Goal: Task Accomplishment & Management: Manage account settings

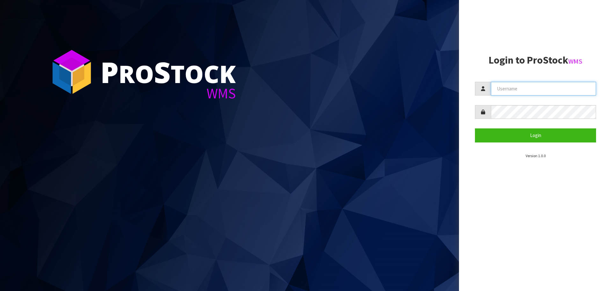
click at [509, 92] on input "text" at bounding box center [543, 89] width 105 height 14
type input "[EMAIL_ADDRESS][DOMAIN_NAME]"
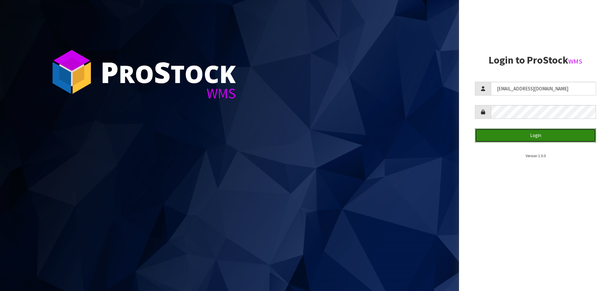
click at [494, 138] on button "Login" at bounding box center [535, 135] width 121 height 14
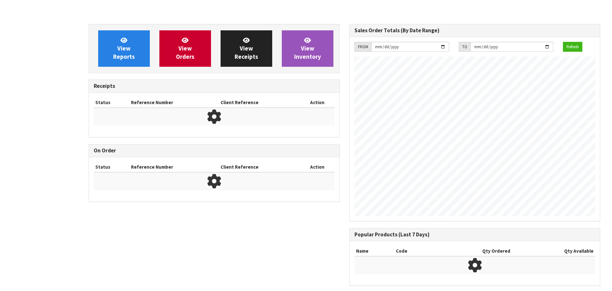
scroll to position [354, 261]
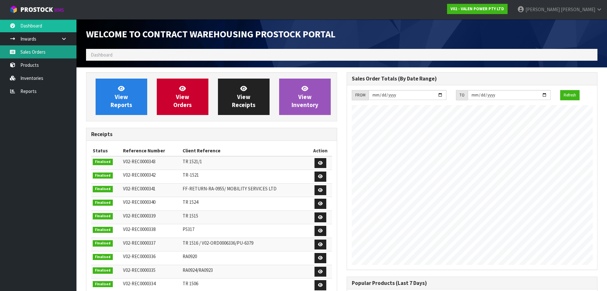
click at [36, 48] on link "Sales Orders" at bounding box center [38, 51] width 77 height 13
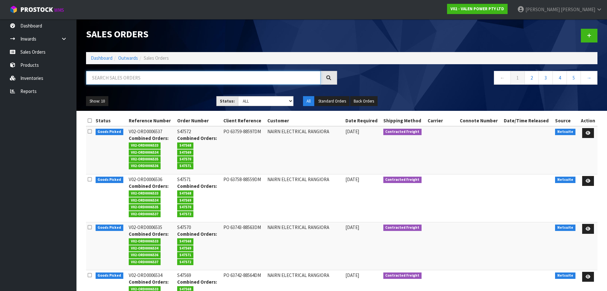
click at [113, 81] on input "text" at bounding box center [203, 78] width 235 height 14
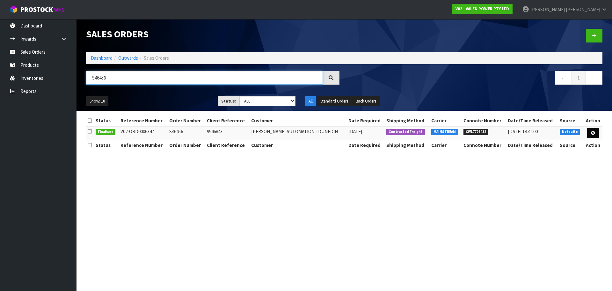
type input "S46456"
click at [593, 131] on icon at bounding box center [593, 133] width 5 height 4
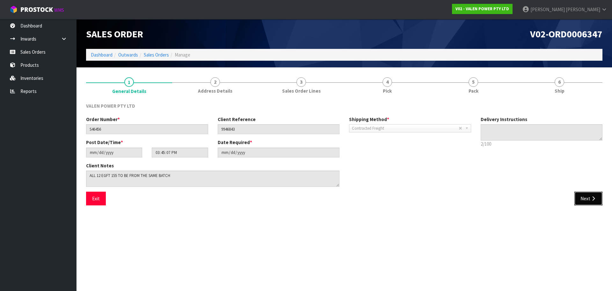
click at [584, 193] on button "Next" at bounding box center [589, 198] width 28 height 14
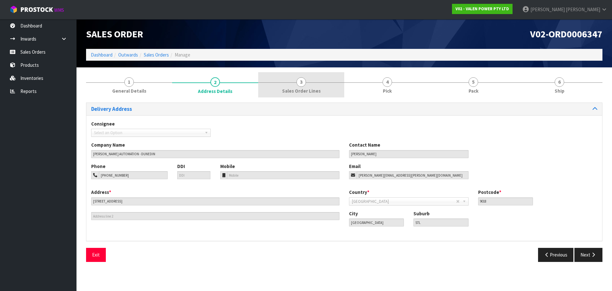
click at [325, 97] on link "3 Sales Order Lines" at bounding box center [301, 84] width 86 height 25
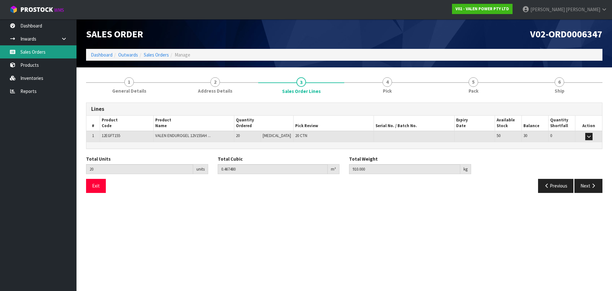
click at [28, 50] on link "Sales Orders" at bounding box center [38, 51] width 77 height 13
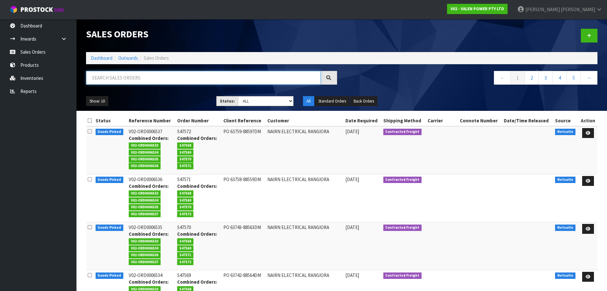
click at [121, 78] on input "text" at bounding box center [203, 78] width 235 height 14
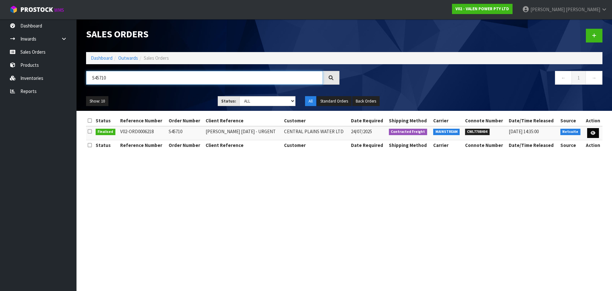
type input "S45710"
click at [593, 133] on icon at bounding box center [593, 133] width 5 height 4
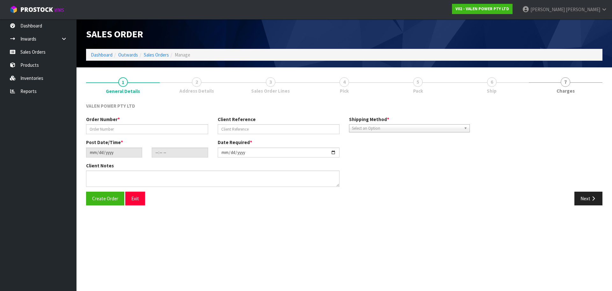
type input "S45710"
type input "[PERSON_NAME] [DATE] - URGENT"
type input "[DATE]"
type input "13:45:07.000"
type input "[DATE]"
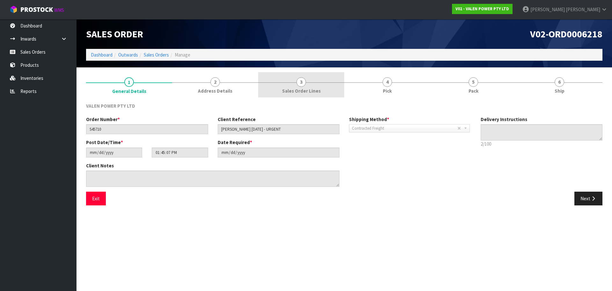
click at [308, 93] on span "Sales Order Lines" at bounding box center [301, 90] width 39 height 7
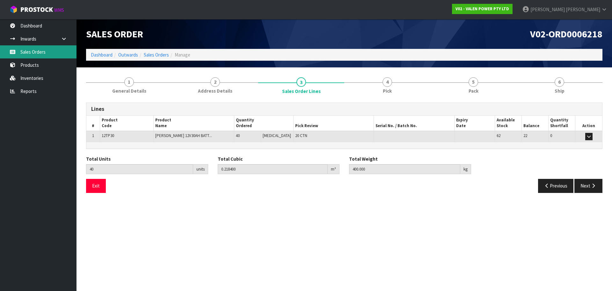
click at [28, 50] on link "Sales Orders" at bounding box center [38, 51] width 77 height 13
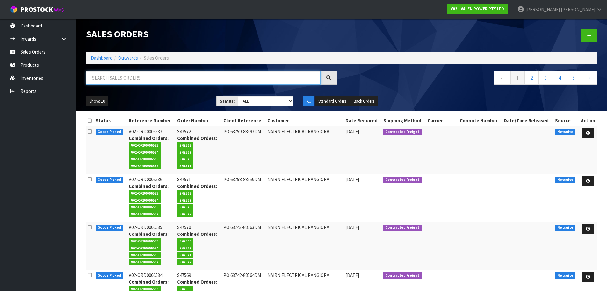
click at [107, 77] on input "text" at bounding box center [203, 78] width 235 height 14
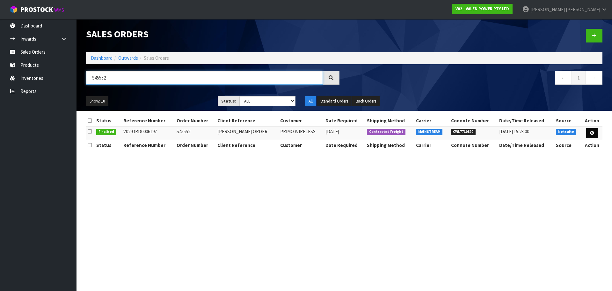
type input "S45552"
click at [592, 136] on link at bounding box center [592, 133] width 12 height 10
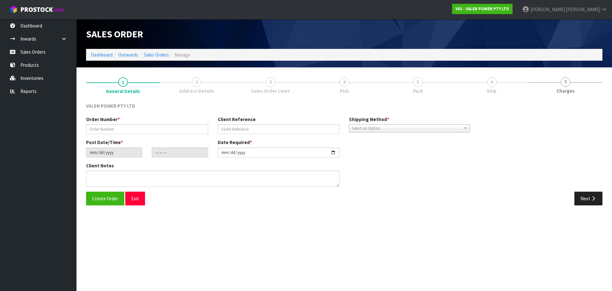
type input "S45552"
type input "[PERSON_NAME] ORDER"
type input "[DATE]"
type input "14:30:05.000"
type input "[DATE]"
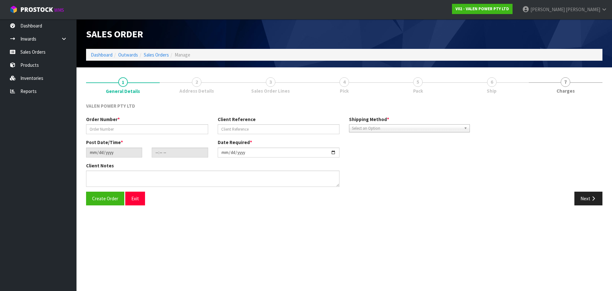
type textarea "DG"
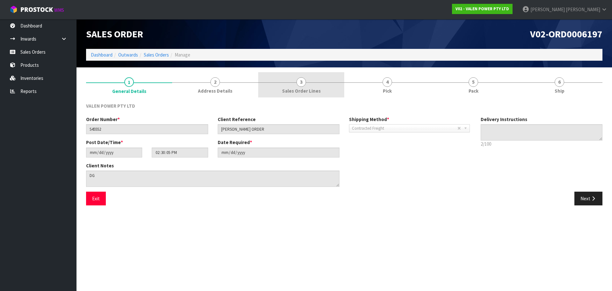
click at [269, 90] on link "3 Sales Order Lines" at bounding box center [301, 84] width 86 height 25
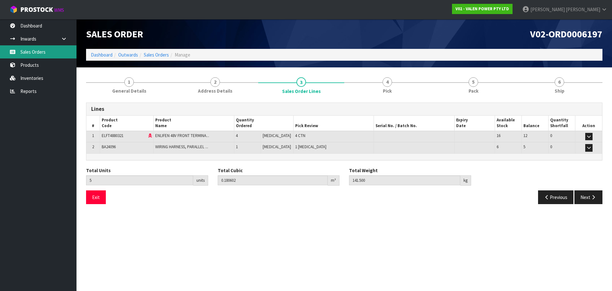
click at [31, 51] on link "Sales Orders" at bounding box center [38, 51] width 77 height 13
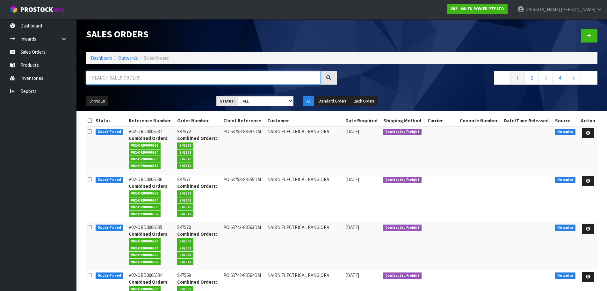
click at [126, 78] on input "text" at bounding box center [203, 78] width 235 height 14
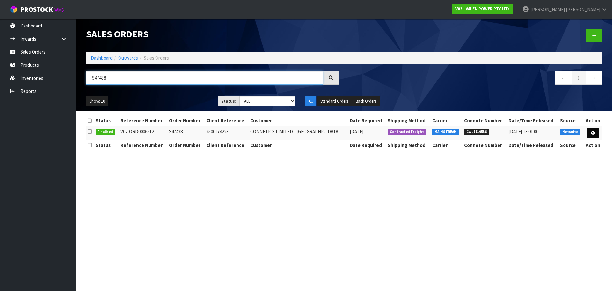
type input "S47438"
click at [595, 131] on icon at bounding box center [593, 133] width 5 height 4
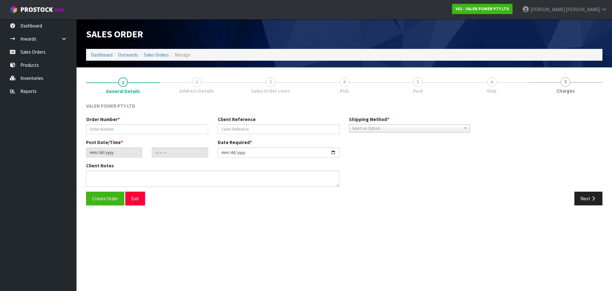
type input "S47438"
type input "4500174223"
type input "[DATE]"
type input "16:30:07.000"
type input "[DATE]"
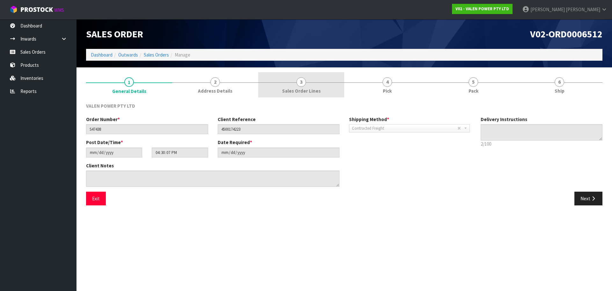
click at [314, 86] on link "3 Sales Order Lines" at bounding box center [301, 84] width 86 height 25
